Goal: Task Accomplishment & Management: Use online tool/utility

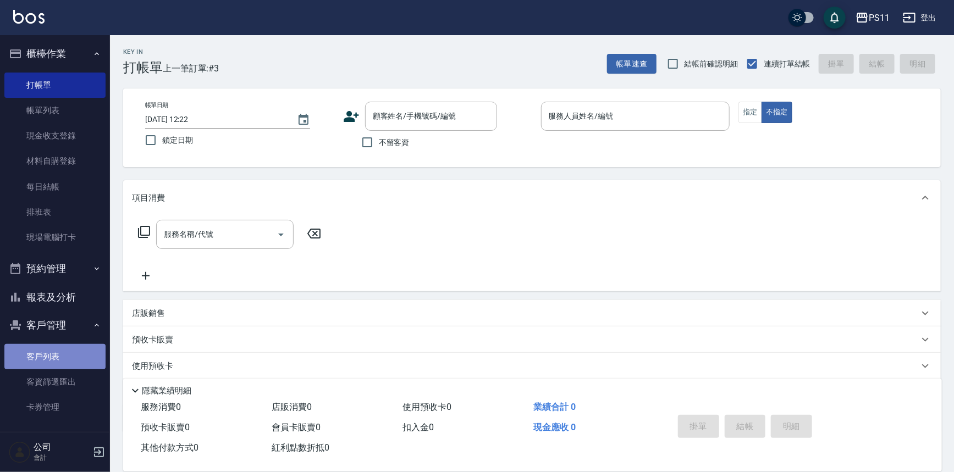
click at [59, 358] on link "客戶列表" at bounding box center [54, 356] width 101 height 25
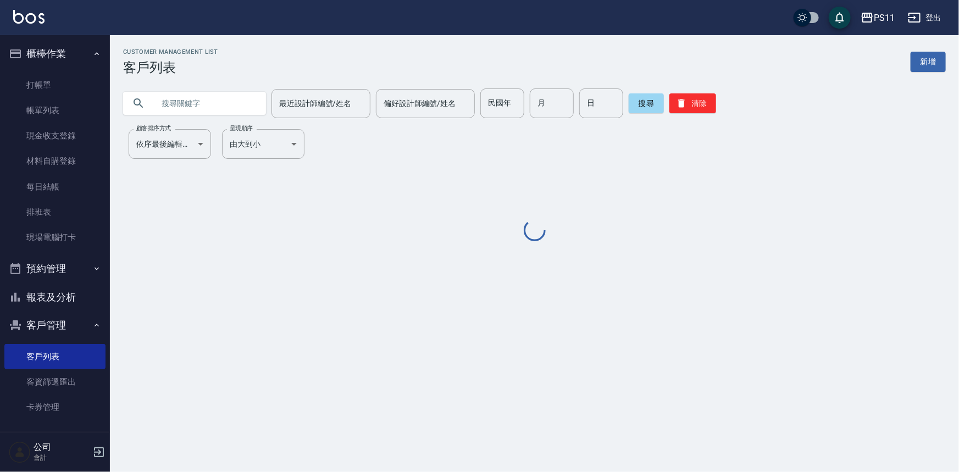
click at [184, 97] on input "text" at bounding box center [205, 104] width 103 height 30
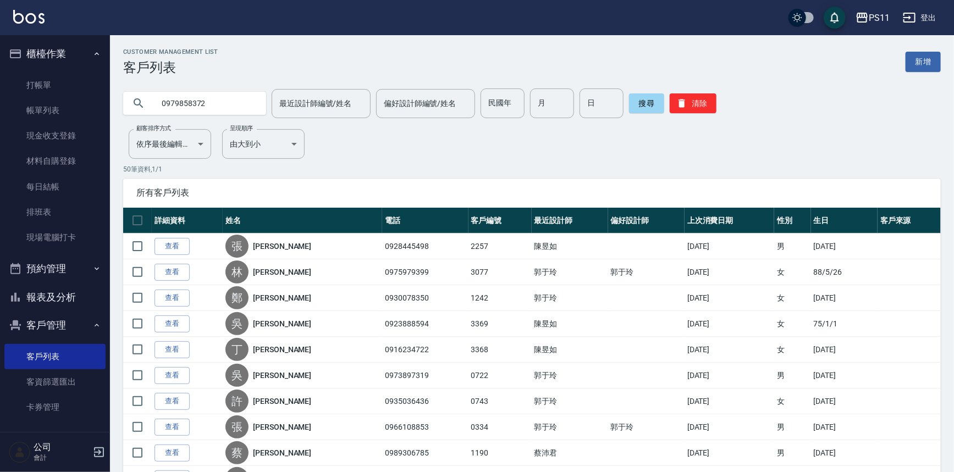
click at [196, 101] on input "0979858372" at bounding box center [205, 104] width 103 height 30
type input "0979858272"
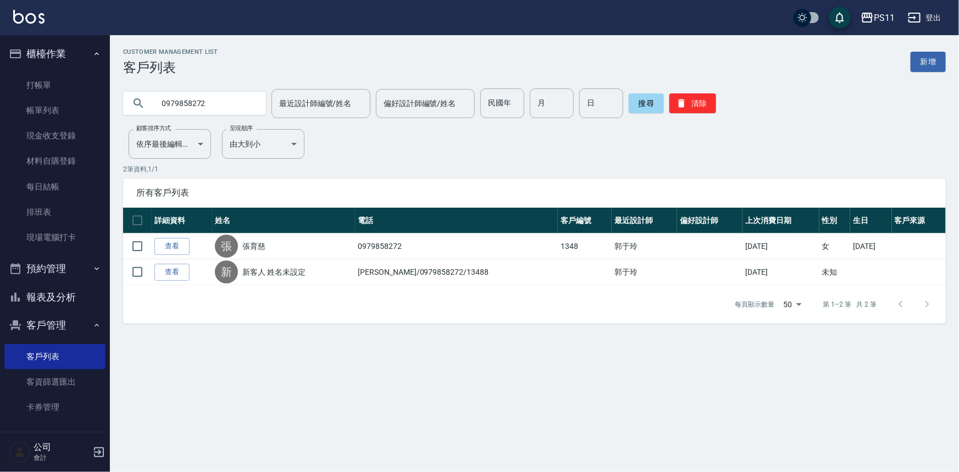
drag, startPoint x: 52, startPoint y: 298, endPoint x: 82, endPoint y: 256, distance: 51.9
click at [55, 292] on button "報表及分析" at bounding box center [54, 297] width 101 height 29
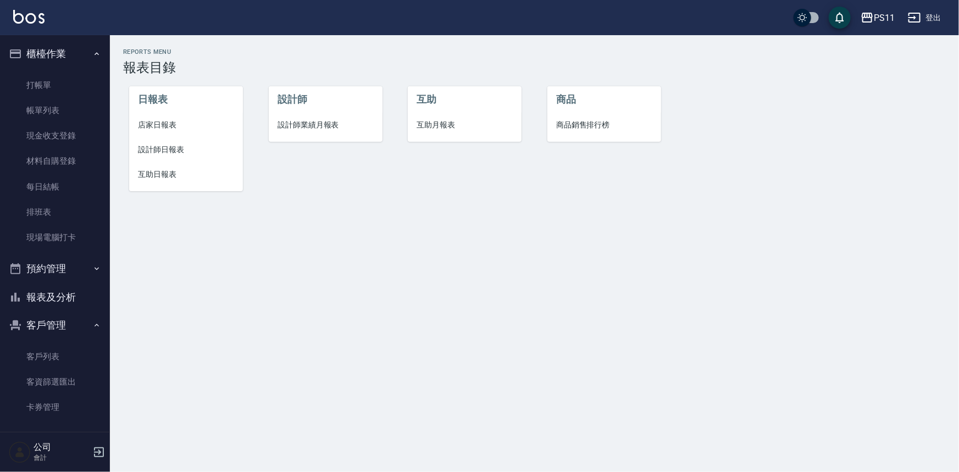
click at [164, 179] on span "互助日報表" at bounding box center [186, 175] width 96 height 12
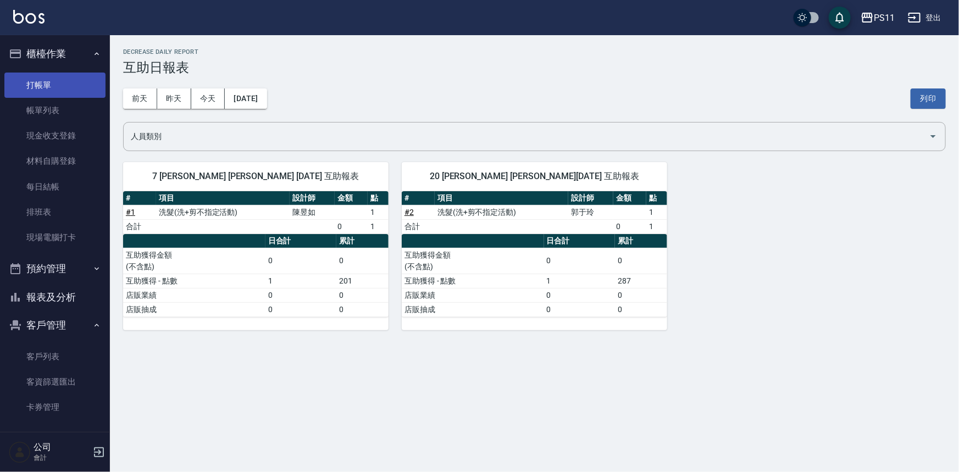
click at [76, 79] on link "打帳單" at bounding box center [54, 85] width 101 height 25
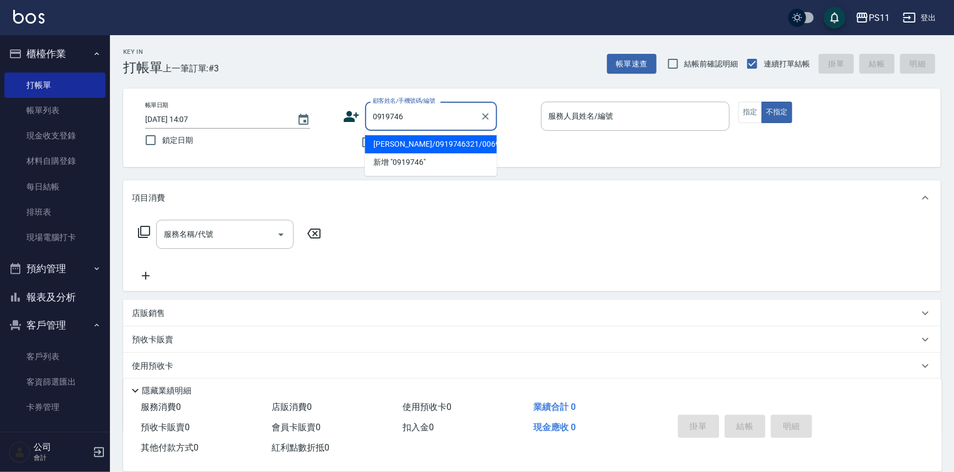
click at [413, 137] on li "[PERSON_NAME]/0919746321/0069" at bounding box center [431, 144] width 132 height 18
type input "[PERSON_NAME]/0919746321/0069"
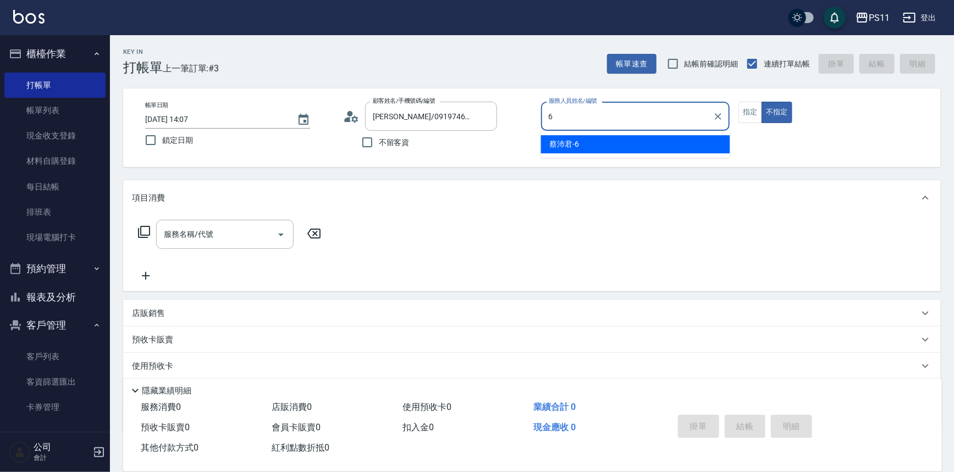
type input "[PERSON_NAME]6"
type button "false"
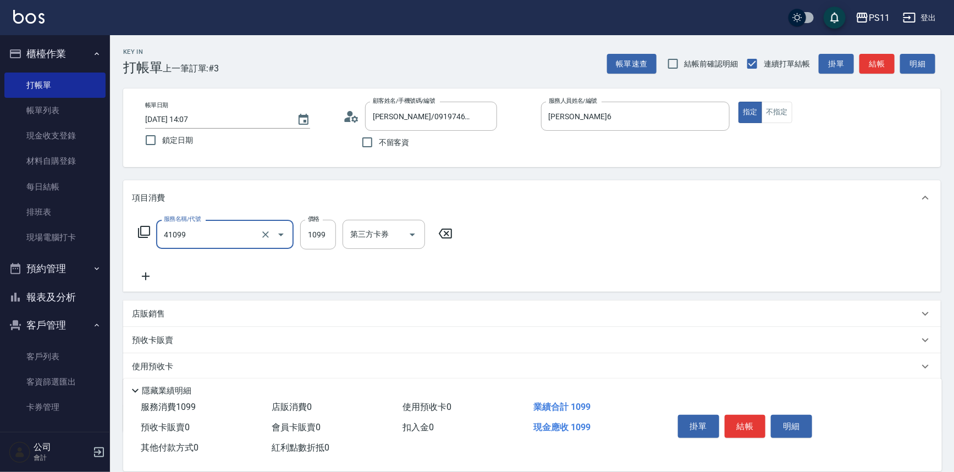
type input "公司活動/早鳥(41099)"
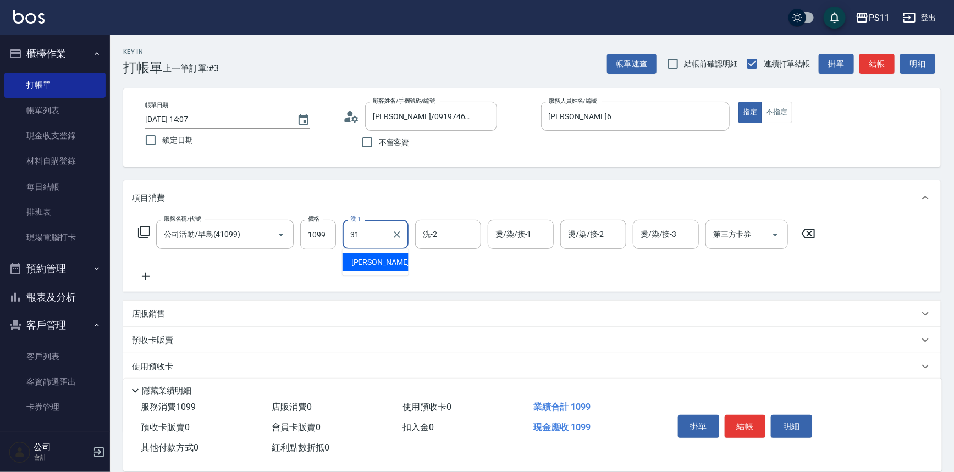
type input "[PERSON_NAME]-31"
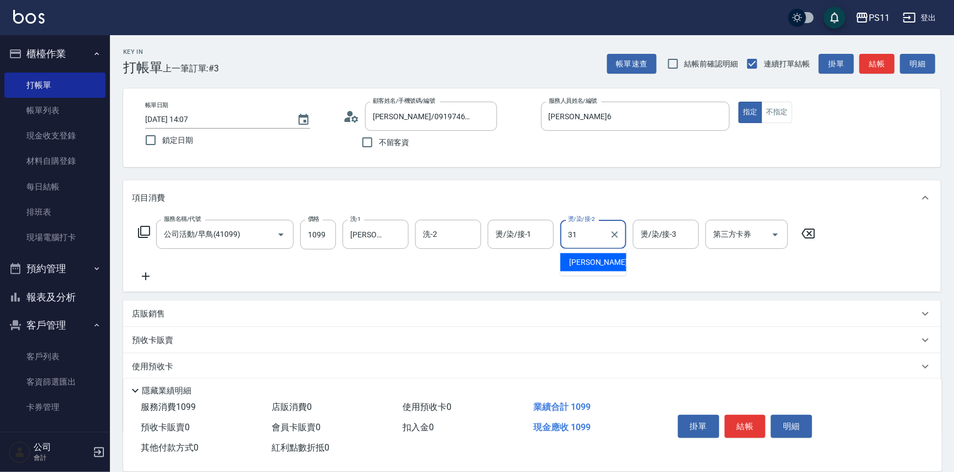
type input "[PERSON_NAME]-31"
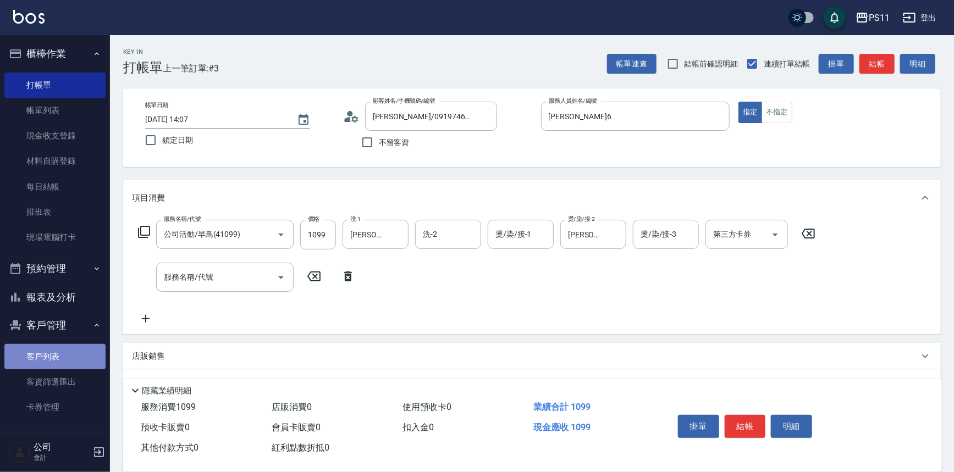
click at [55, 344] on link "客戶列表" at bounding box center [54, 356] width 101 height 25
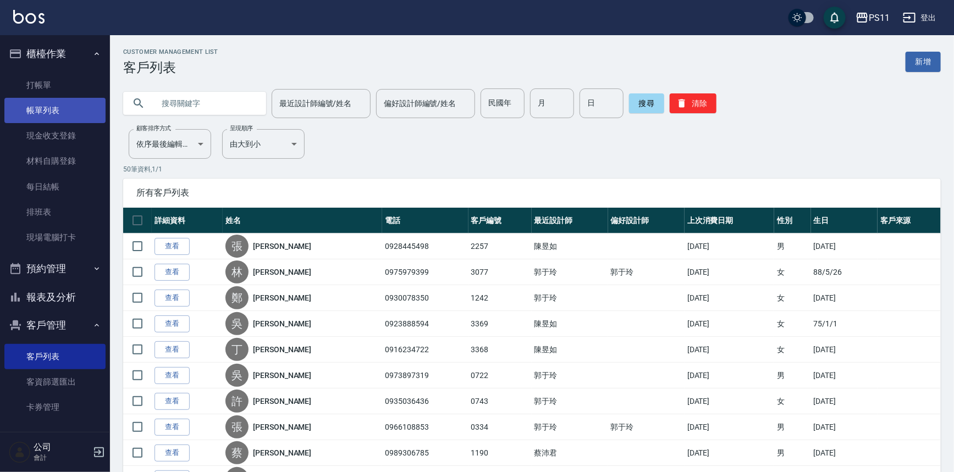
drag, startPoint x: 52, startPoint y: 88, endPoint x: 71, endPoint y: 103, distance: 25.1
click at [52, 88] on link "打帳單" at bounding box center [54, 85] width 101 height 25
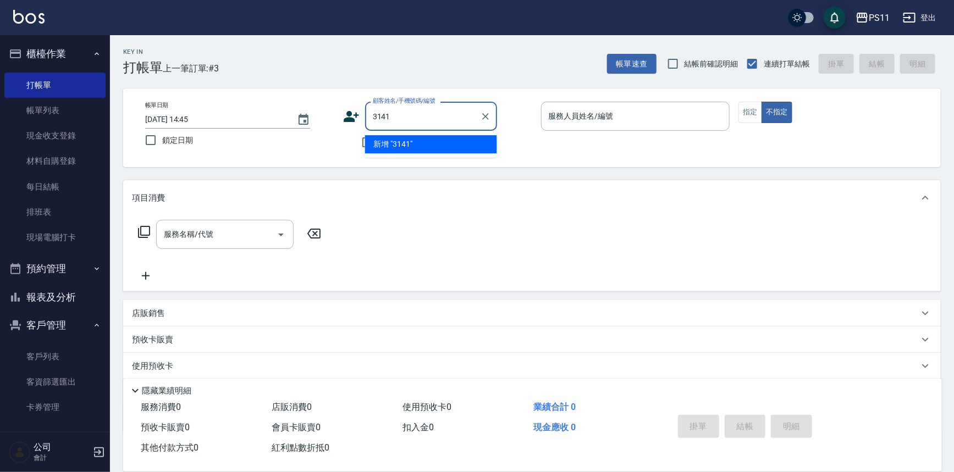
type input "3141"
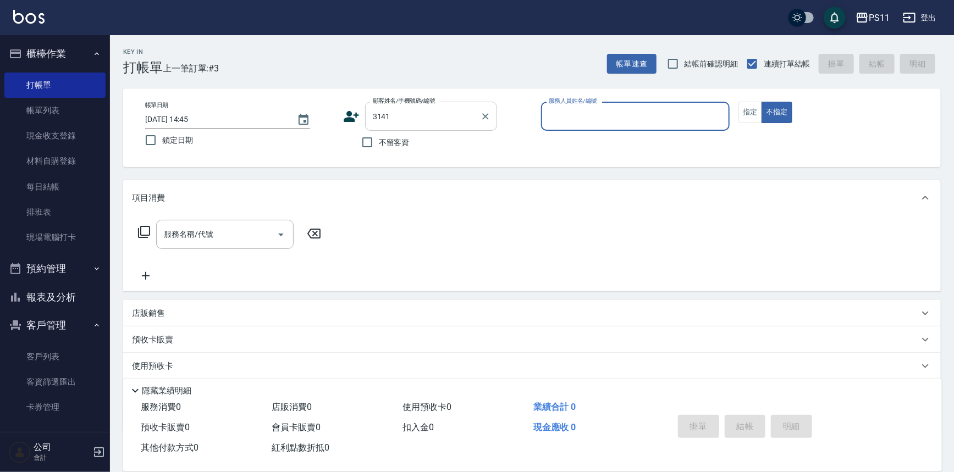
type input "7"
type input "[PERSON_NAME]/0953164380/3141"
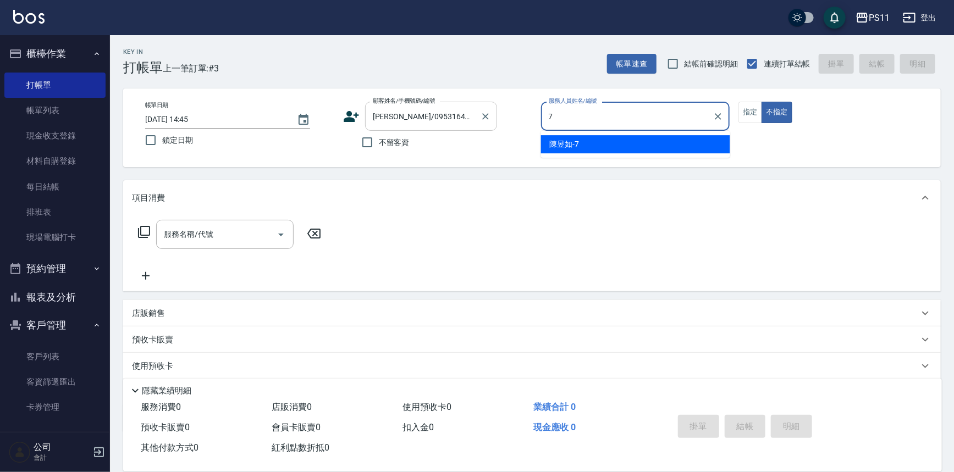
type input "[PERSON_NAME]-7"
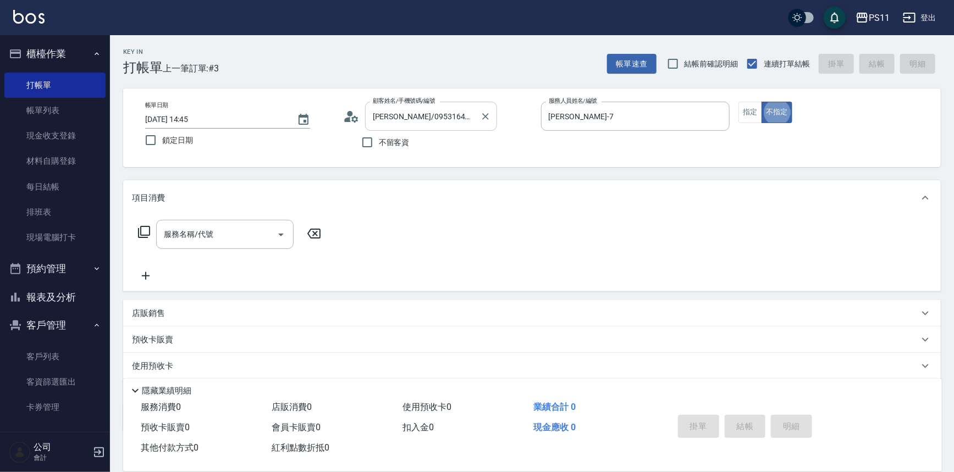
type button "false"
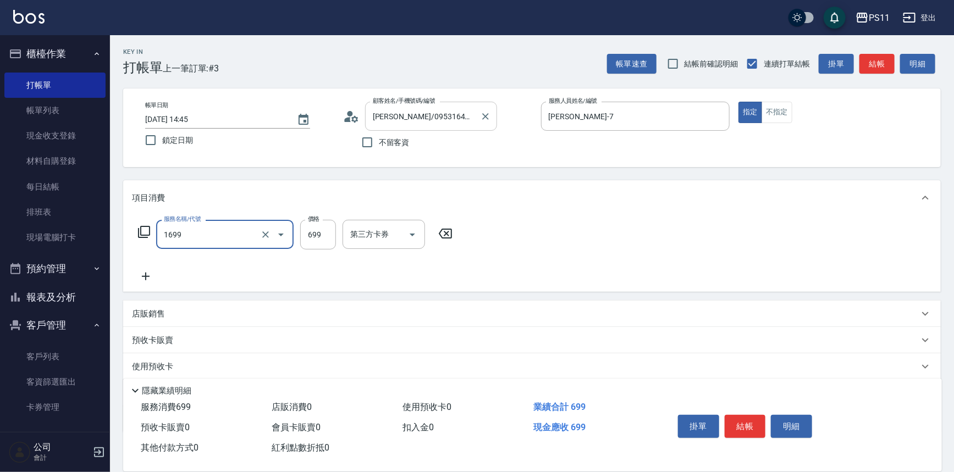
type input "純粹植淨控油油洗髮699(1699)"
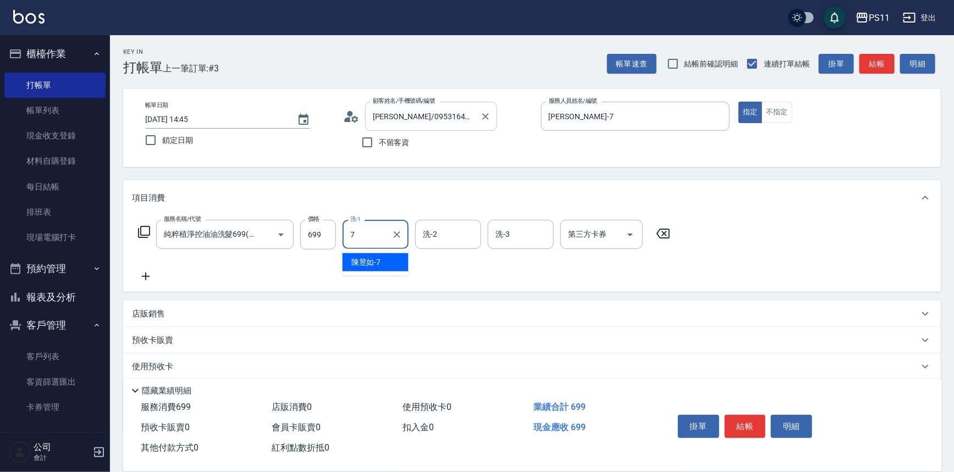
type input "[PERSON_NAME]-7"
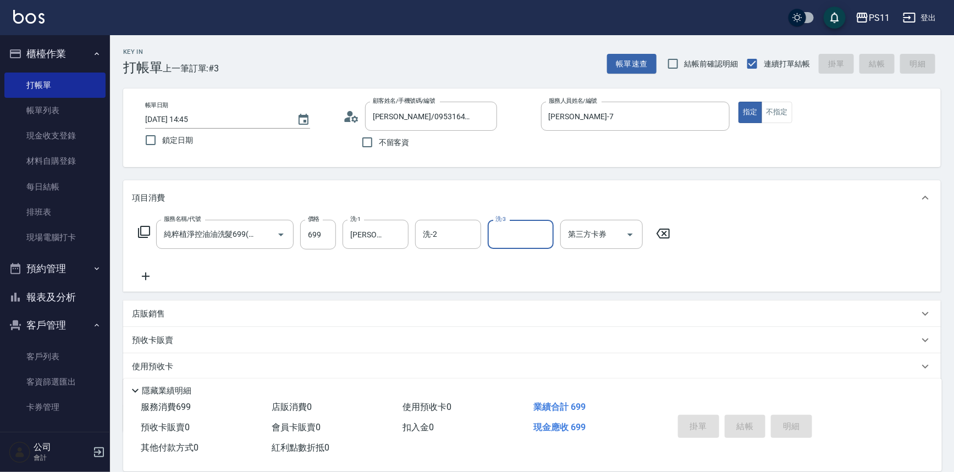
type input "[DATE] 14:46"
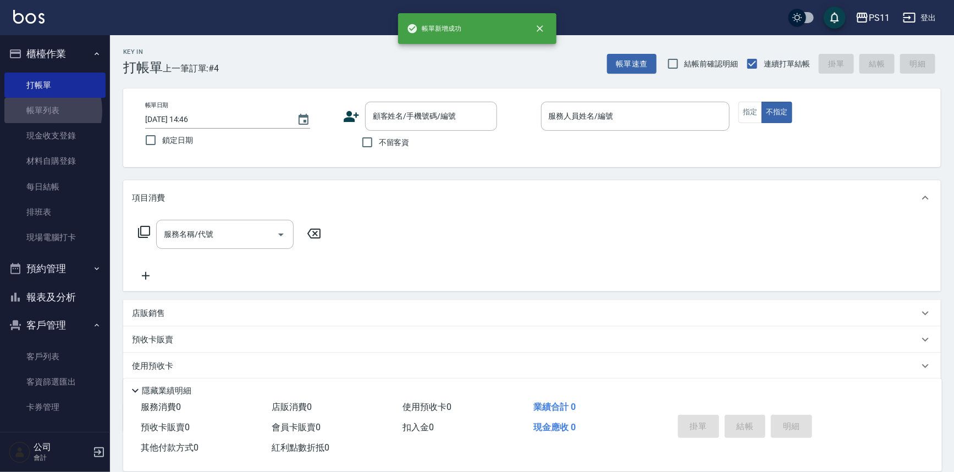
drag, startPoint x: 32, startPoint y: 111, endPoint x: 241, endPoint y: 19, distance: 228.4
click at [33, 111] on link "帳單列表" at bounding box center [54, 110] width 101 height 25
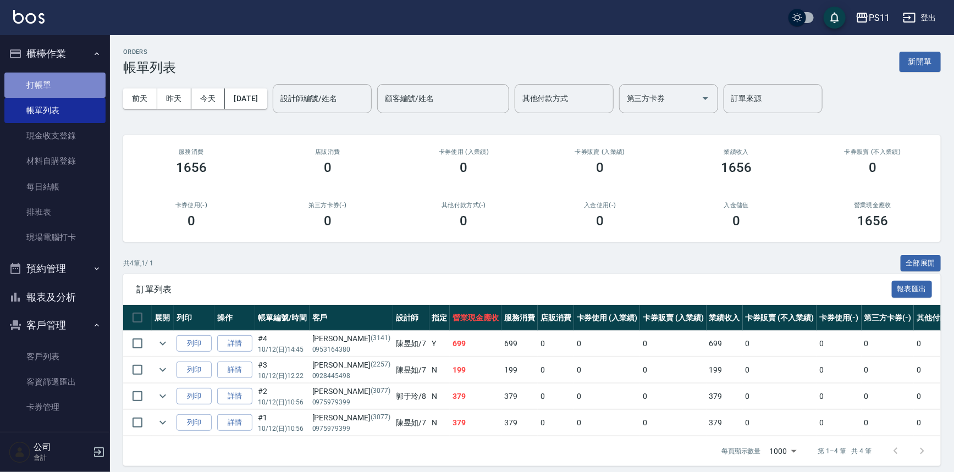
click at [89, 94] on link "打帳單" at bounding box center [54, 85] width 101 height 25
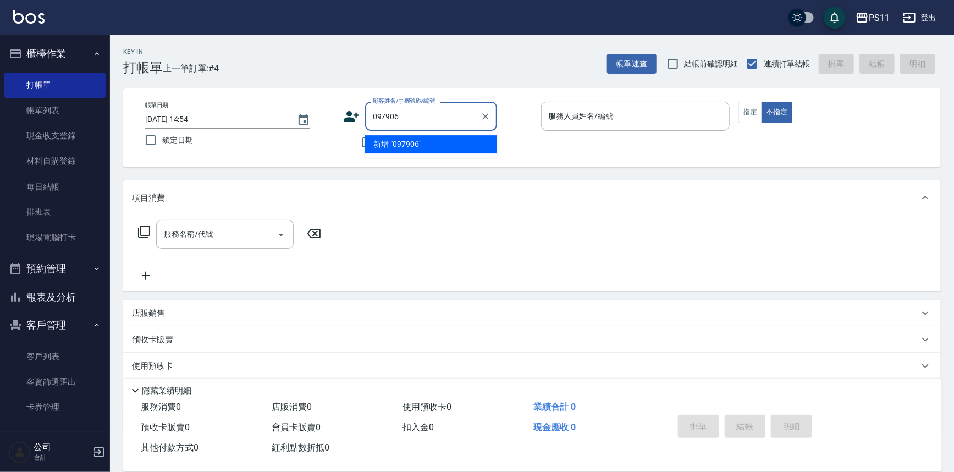
type input "0979063"
click at [480, 117] on icon "Clear" at bounding box center [485, 116] width 11 height 11
click at [407, 117] on input "顧客姓名/手機號碼/編號" at bounding box center [423, 116] width 106 height 19
click at [474, 140] on li "[PERSON_NAME]/0983680515/1903" at bounding box center [431, 144] width 132 height 18
type input "[PERSON_NAME]/0983680515/1903"
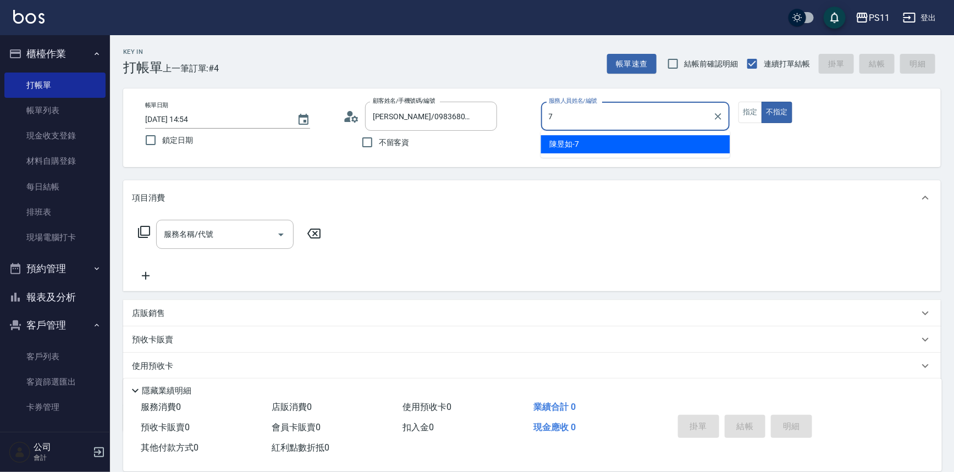
type input "[PERSON_NAME]-7"
type button "false"
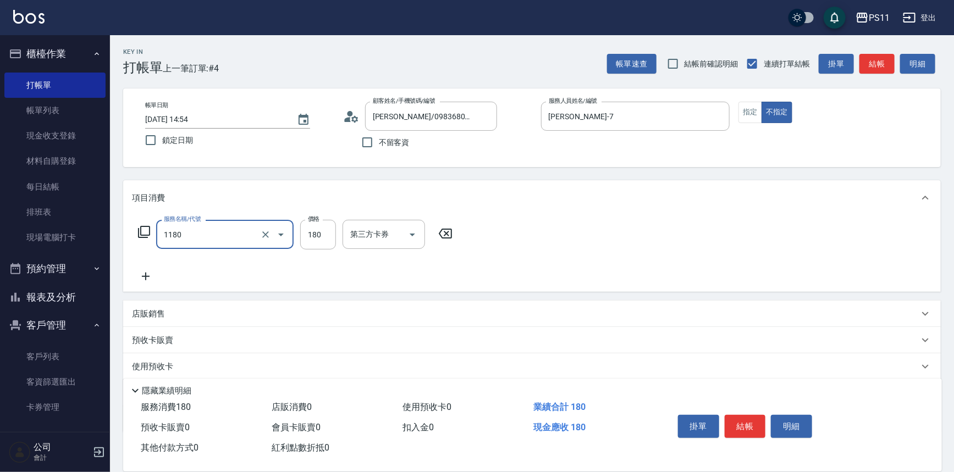
type input "洗髮(洗+剪不指定活動)(1180)"
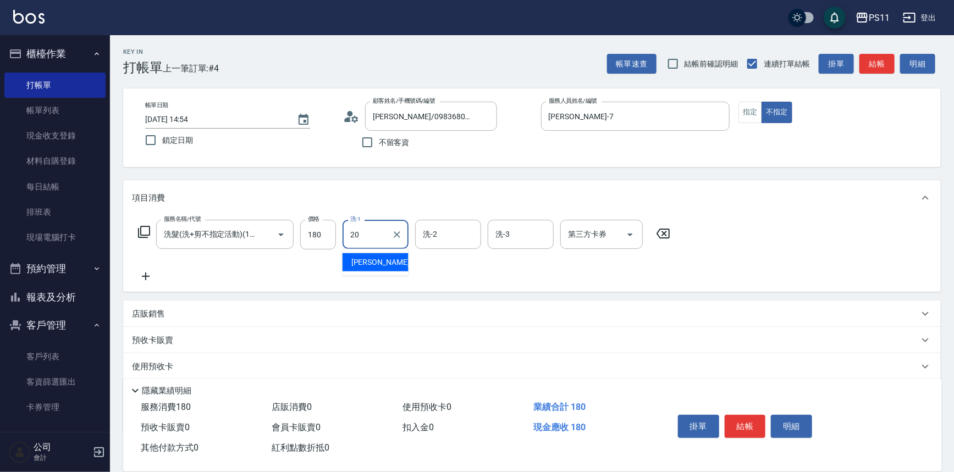
type input "[PERSON_NAME]-20"
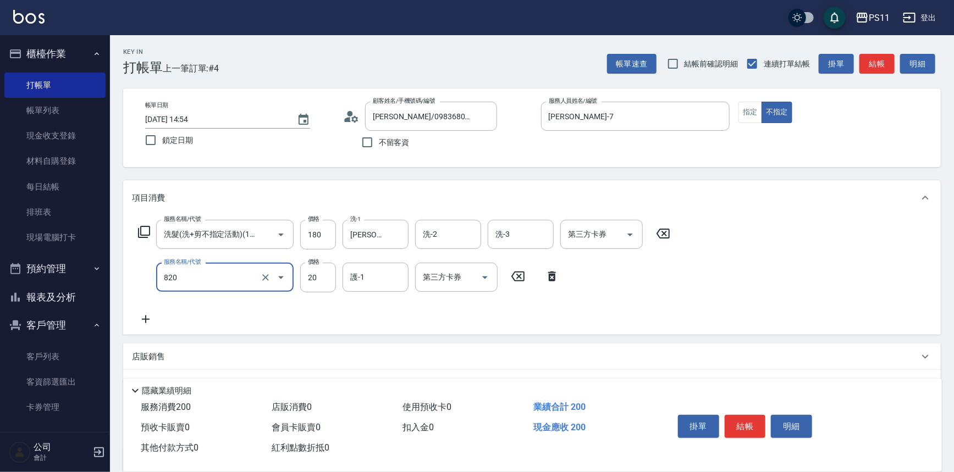
type input "潤絲(820)"
type input "[PERSON_NAME]-20"
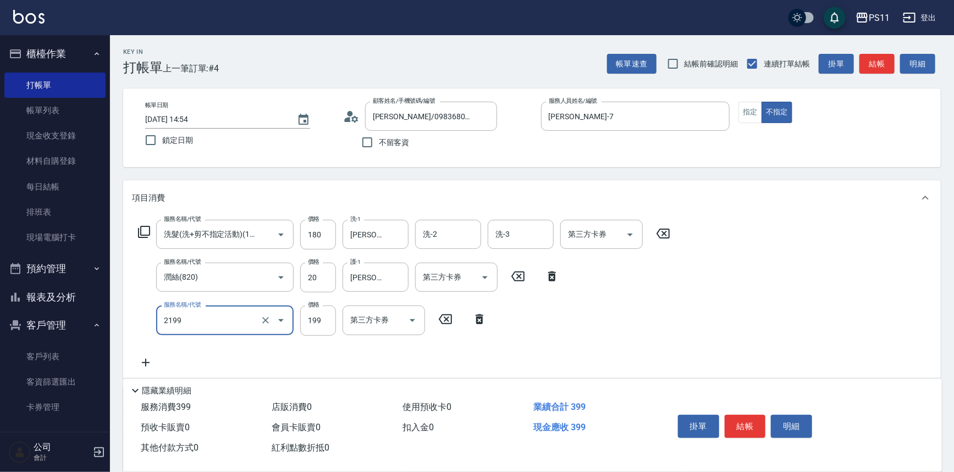
type input "不指定剪髮活動(2199)"
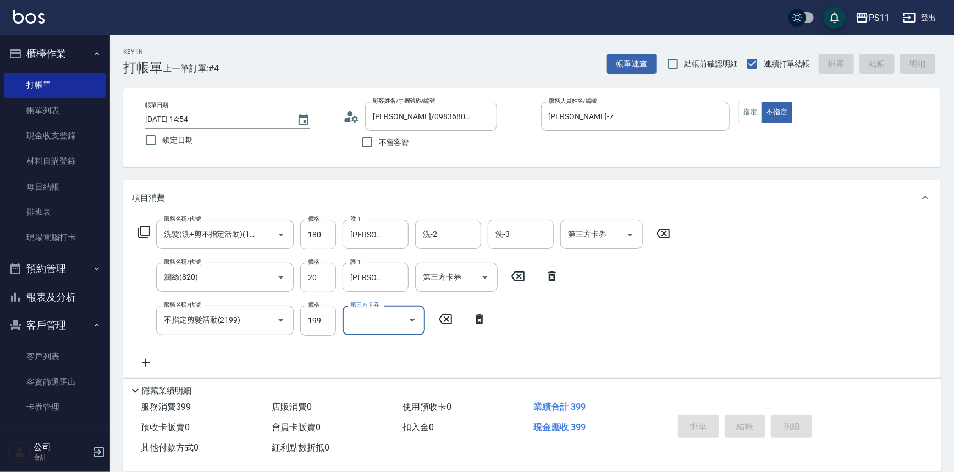
type input "[DATE] 14:55"
